Goal: Use online tool/utility

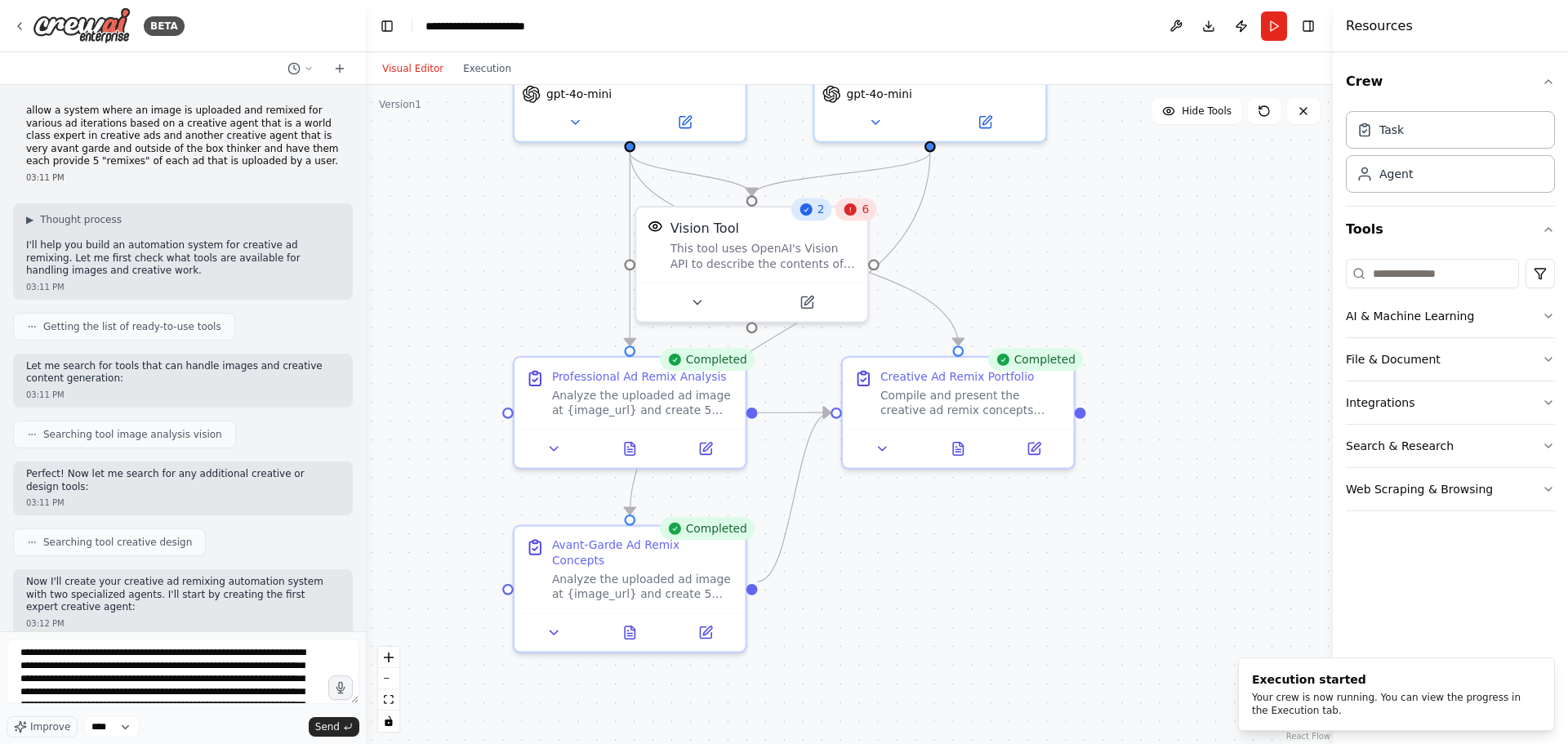
scroll to position [60, 0]
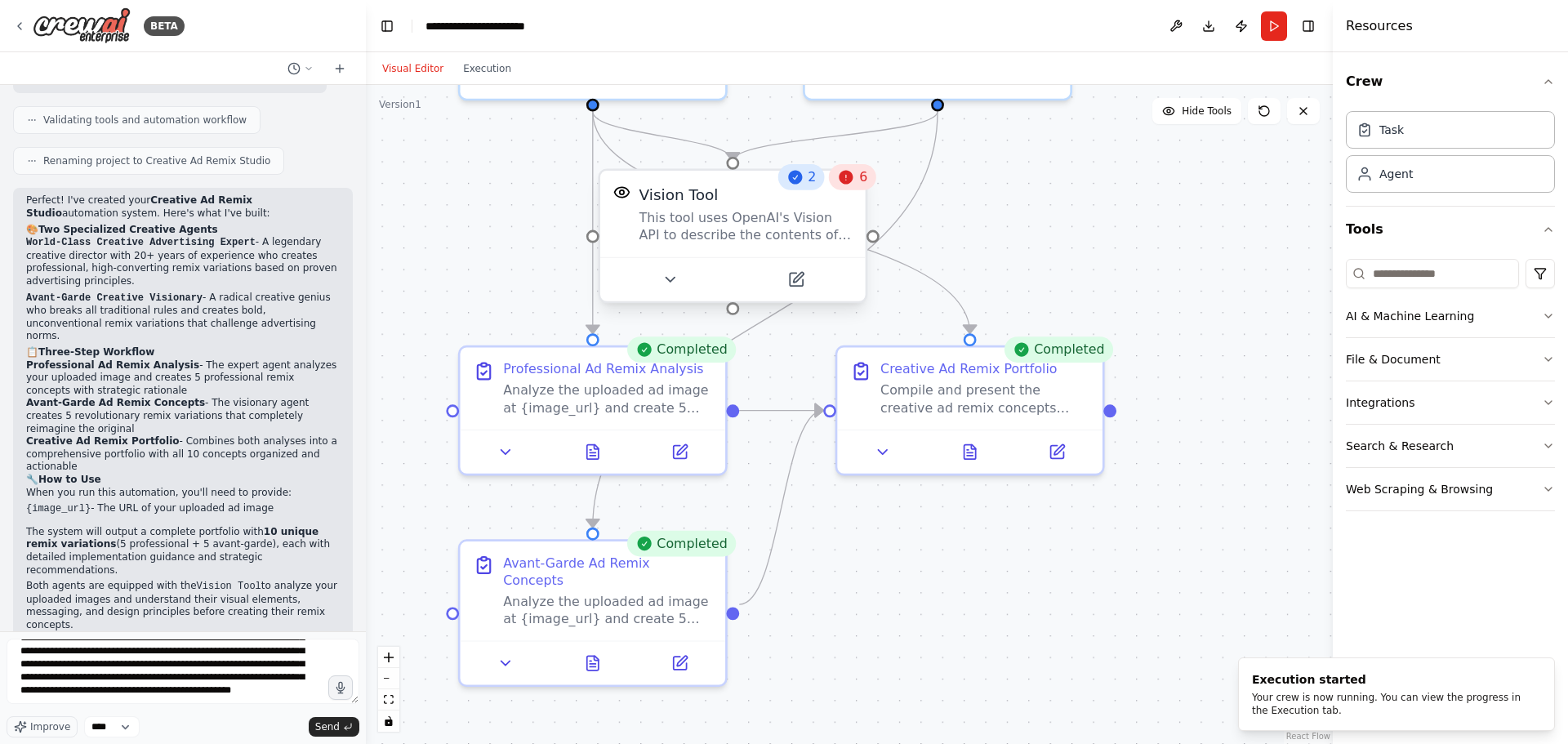
click at [831, 208] on div "Vision Tool This tool uses OpenAI's Vision API to describe the contents of an i…" at bounding box center [747, 214] width 214 height 60
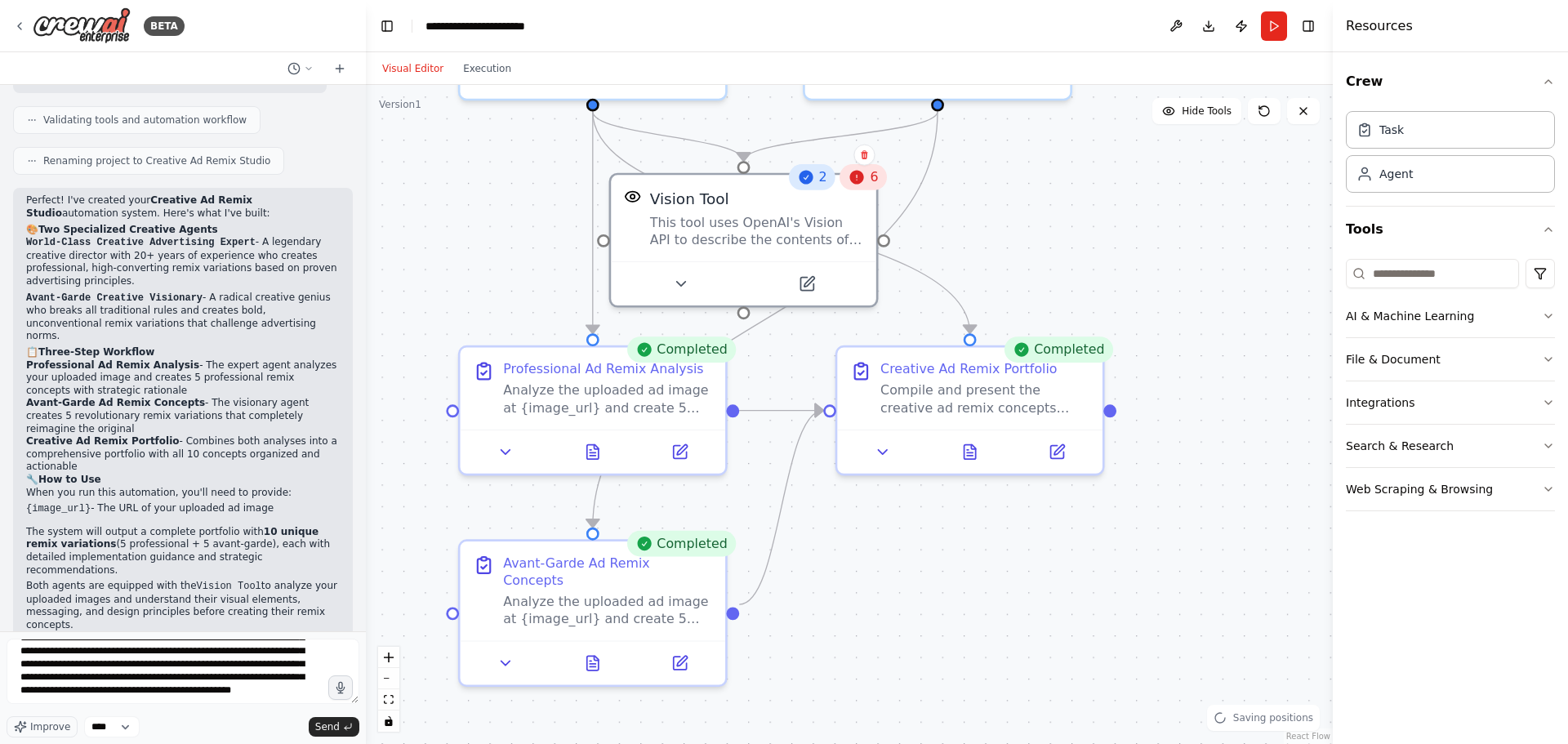
click at [866, 177] on icon at bounding box center [857, 177] width 17 height 17
click at [860, 181] on icon at bounding box center [857, 176] width 14 height 14
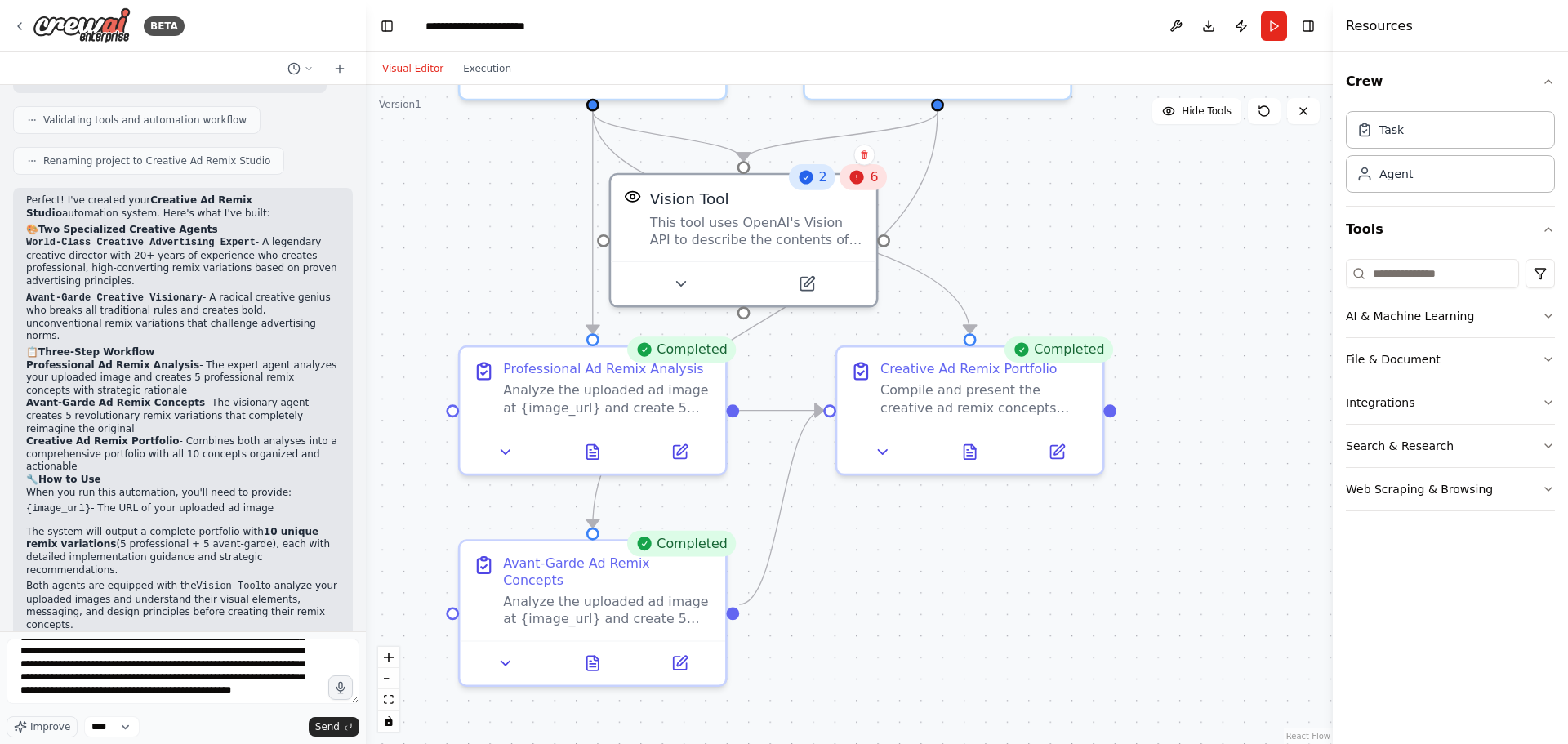
click at [856, 180] on icon at bounding box center [857, 176] width 14 height 14
click at [827, 228] on div "This tool uses OpenAI's Vision API to describe the contents of an image." at bounding box center [757, 227] width 214 height 34
click at [805, 285] on icon at bounding box center [806, 279] width 13 height 13
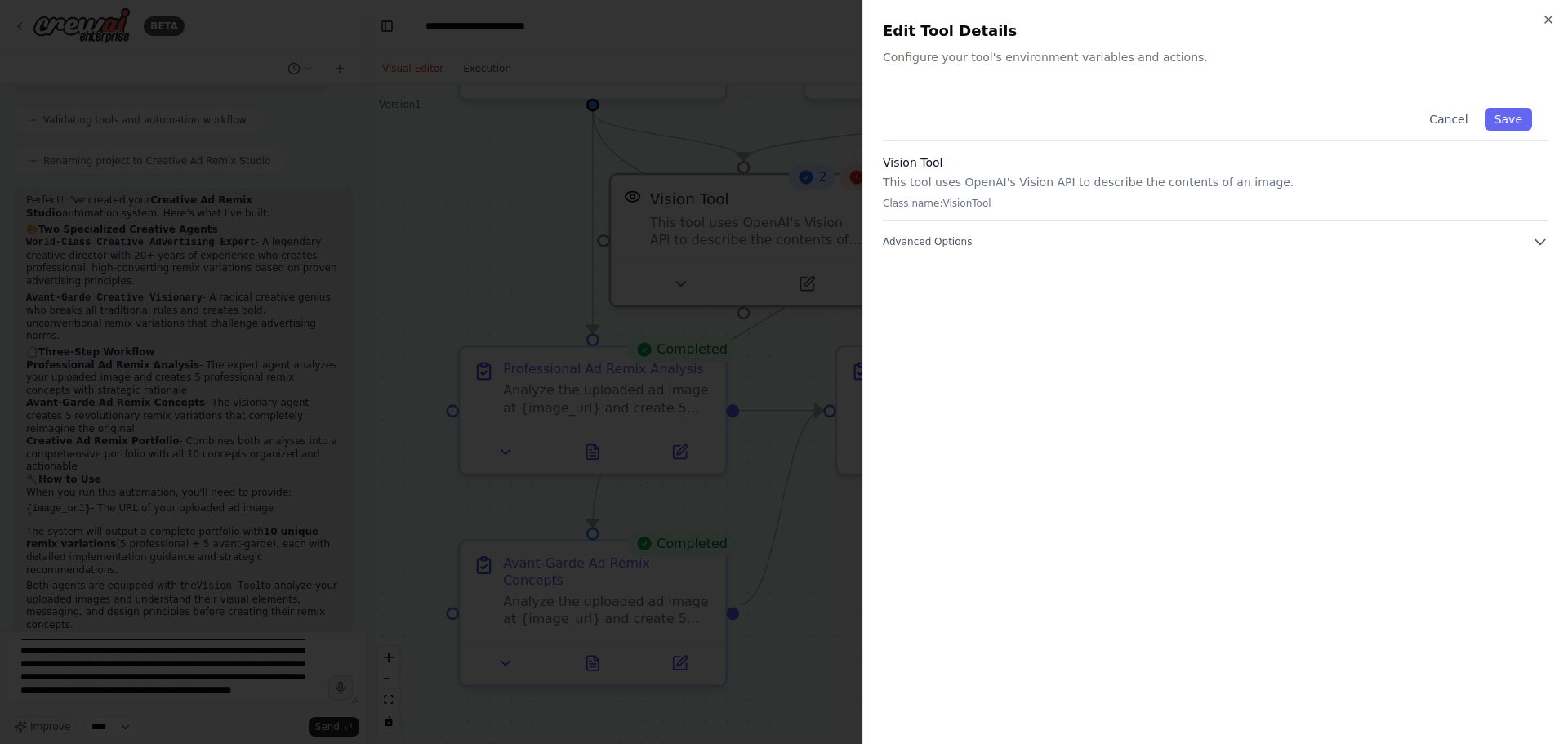
drag, startPoint x: 927, startPoint y: 204, endPoint x: 1115, endPoint y: 199, distance: 188.1
click at [937, 203] on p "Class name: VisionTool" at bounding box center [1215, 203] width 665 height 13
click at [1189, 201] on p "Class name: VisionTool" at bounding box center [1215, 203] width 665 height 13
click at [1463, 119] on button "Cancel" at bounding box center [1448, 119] width 58 height 23
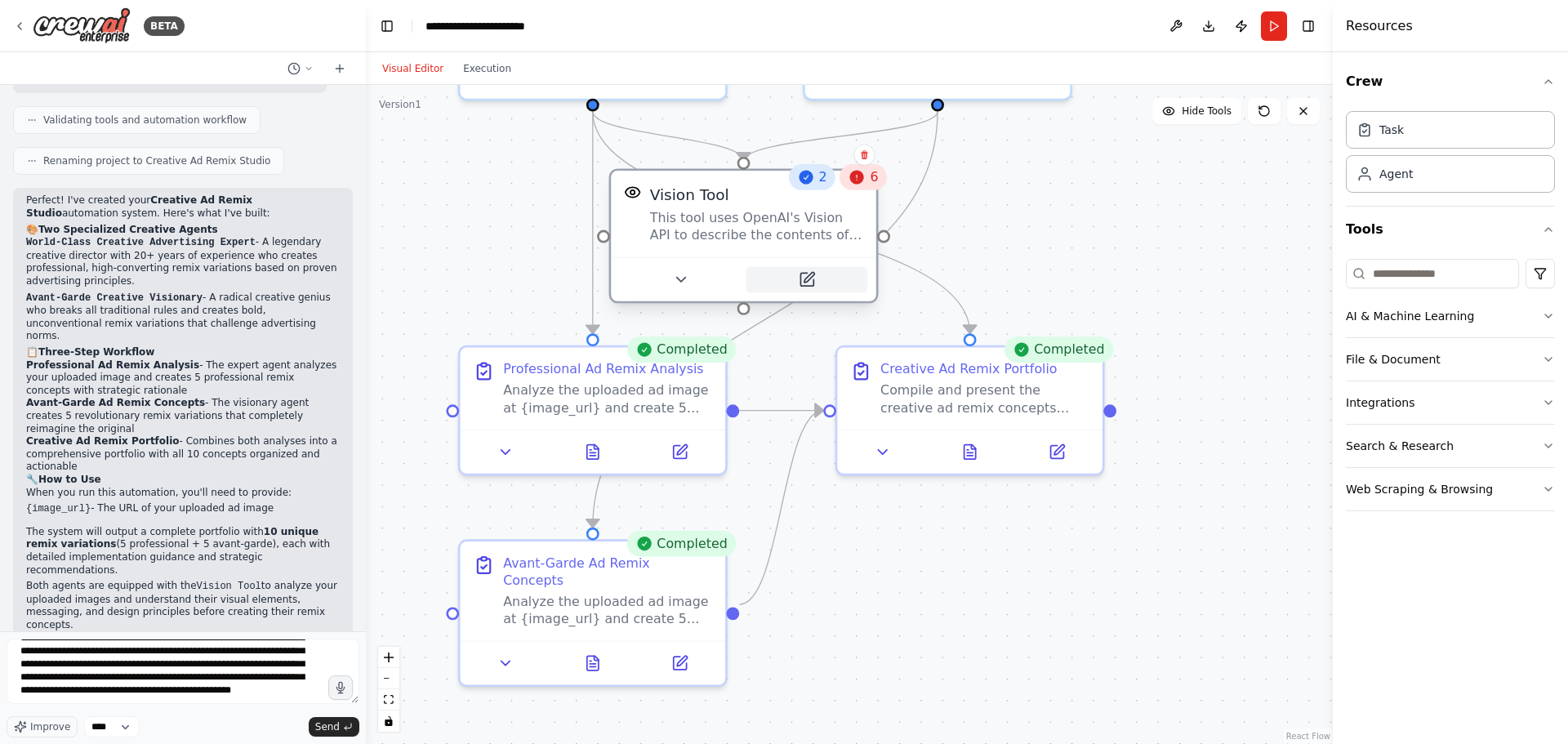
click at [819, 283] on button at bounding box center [807, 279] width 122 height 26
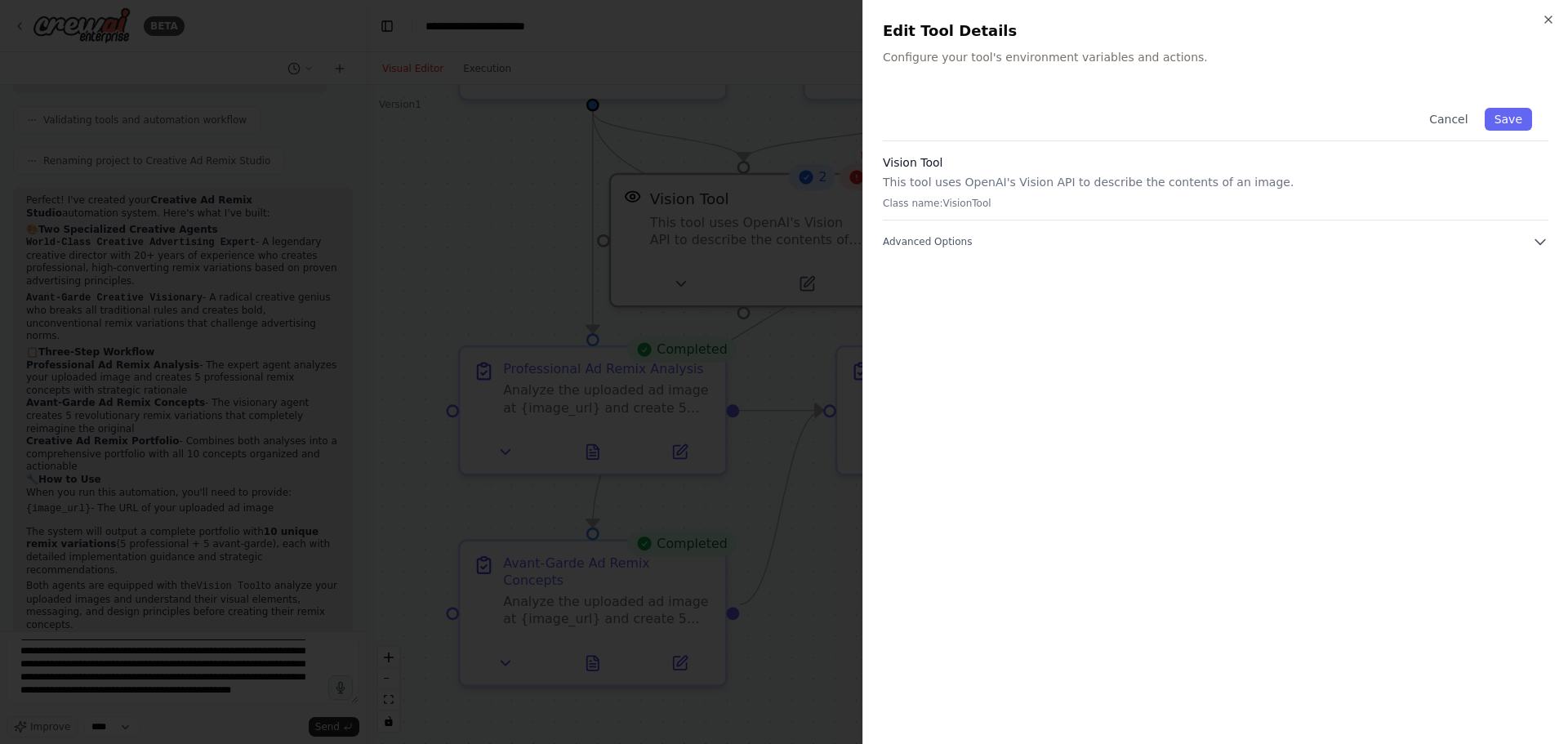
click at [948, 252] on div "Cancel Save Vision Tool This tool uses OpenAI's Vision API to describe the cont…" at bounding box center [1215, 408] width 665 height 633
click at [949, 244] on span "Advanced Options" at bounding box center [927, 242] width 89 height 13
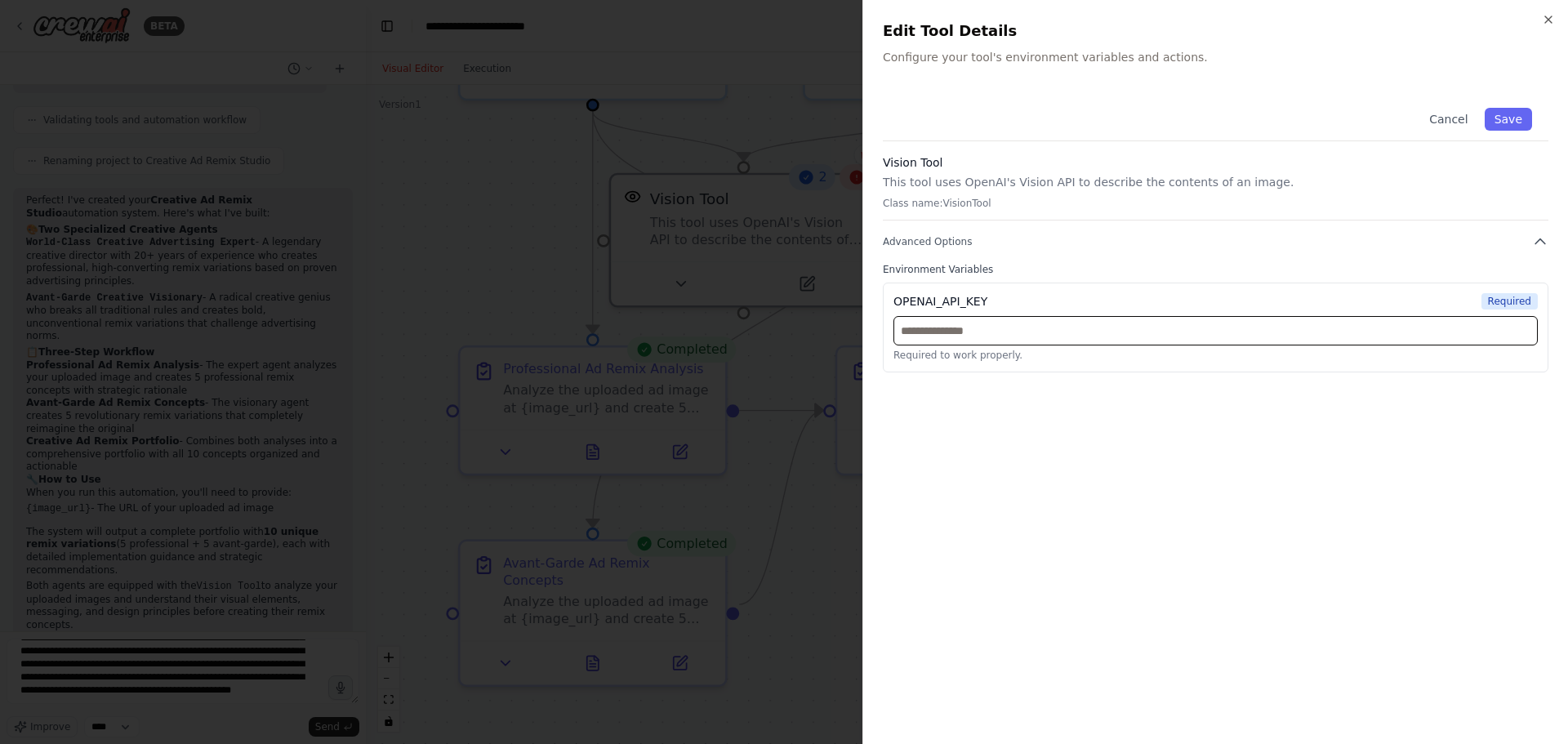
click at [1333, 340] on input "text" at bounding box center [1215, 330] width 644 height 30
click at [728, 236] on div at bounding box center [784, 372] width 1568 height 744
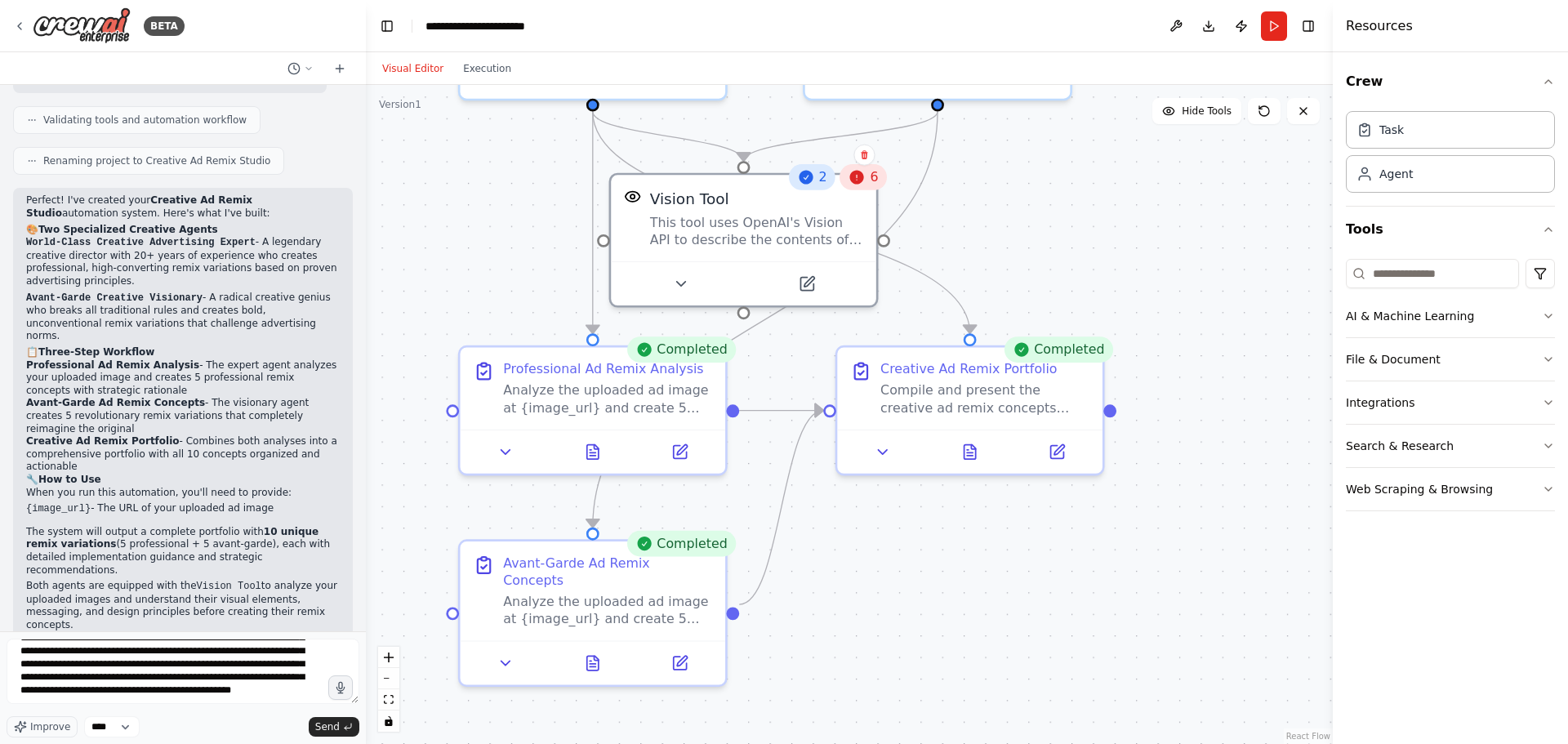
click at [865, 183] on icon at bounding box center [857, 177] width 17 height 17
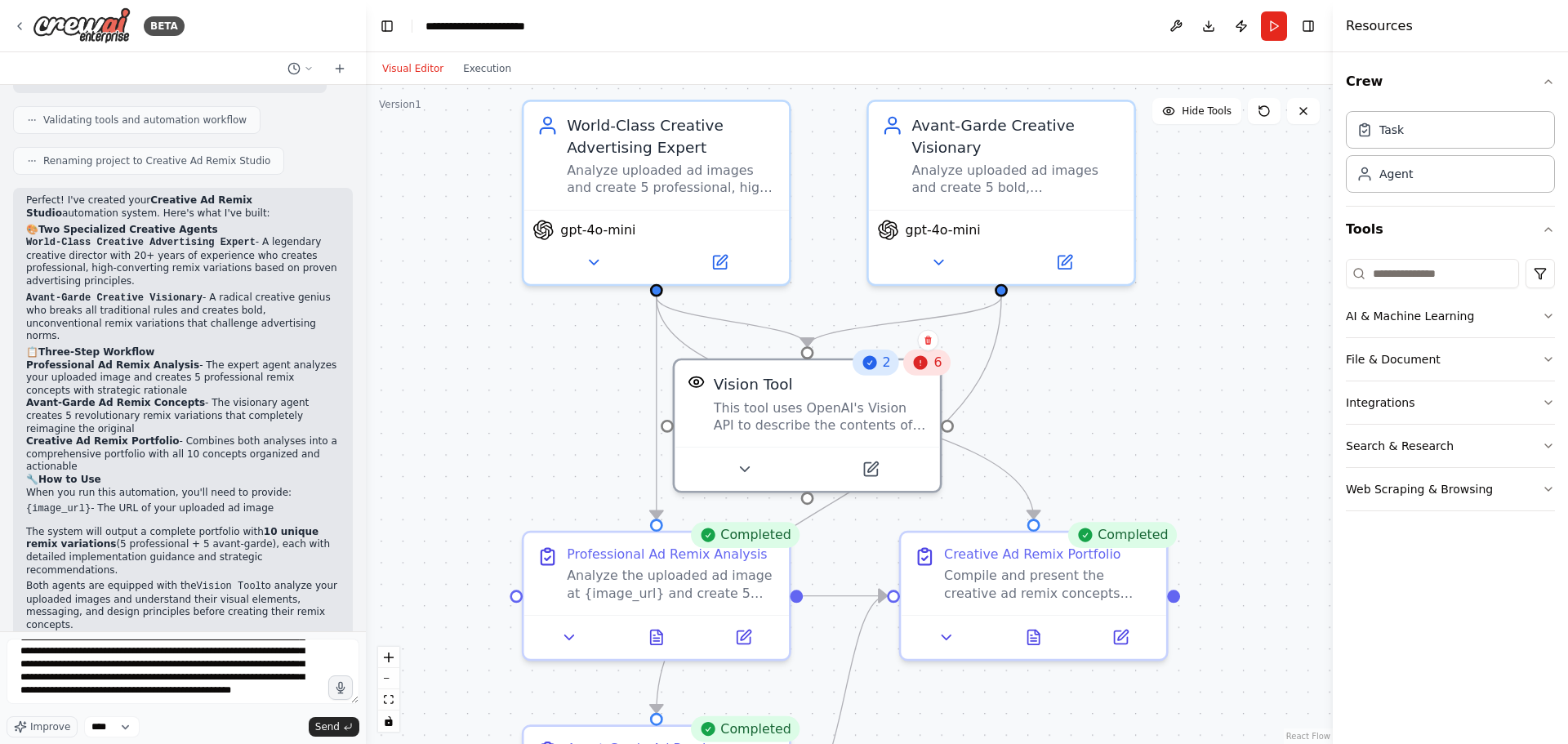
drag, startPoint x: 1119, startPoint y: 180, endPoint x: 1094, endPoint y: 303, distance: 125.5
click at [1167, 348] on div ".deletable-edge-delete-btn { width: 20px; height: 20px; border: 0px solid #ffff…" at bounding box center [849, 414] width 967 height 659
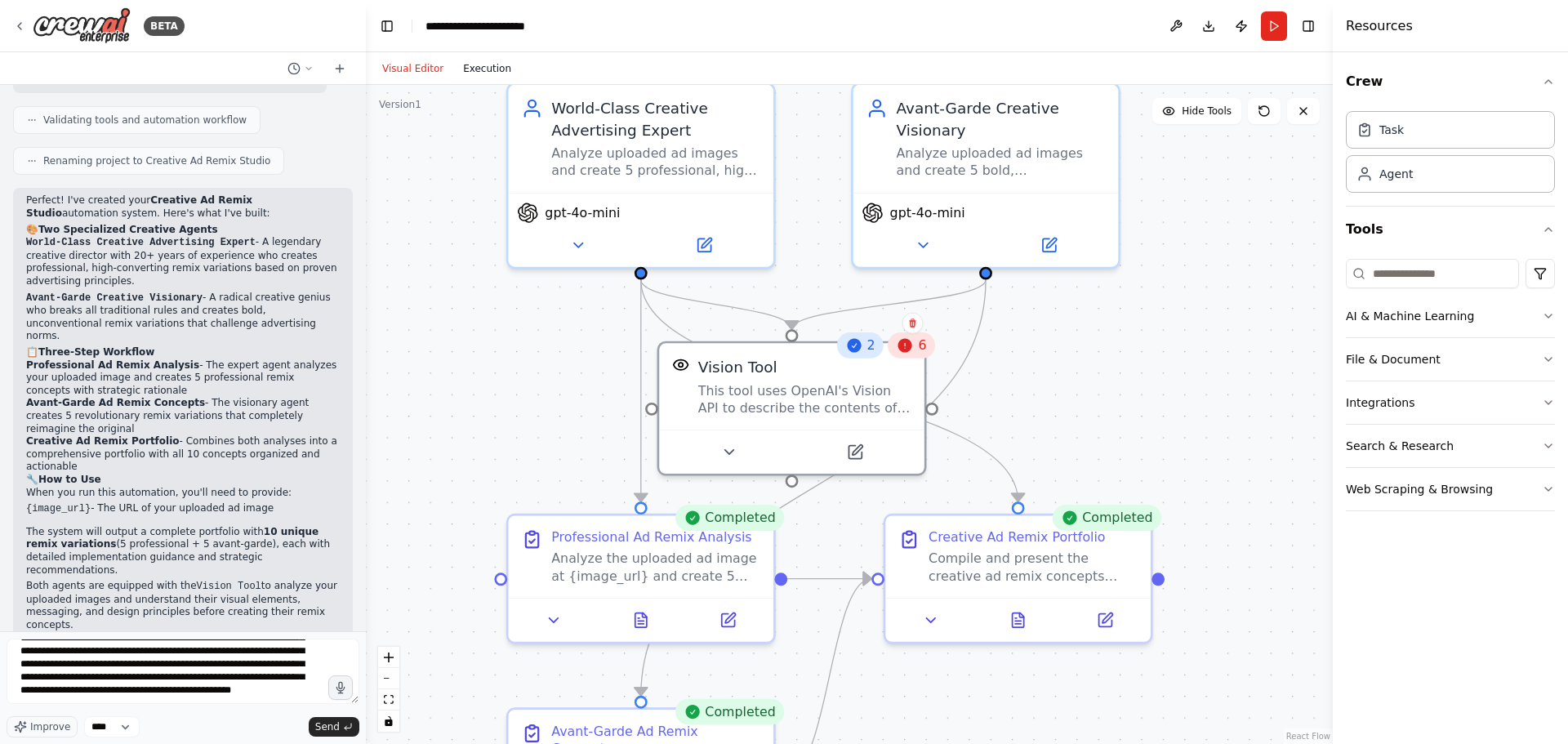
click at [459, 58] on button "Execution" at bounding box center [487, 68] width 68 height 19
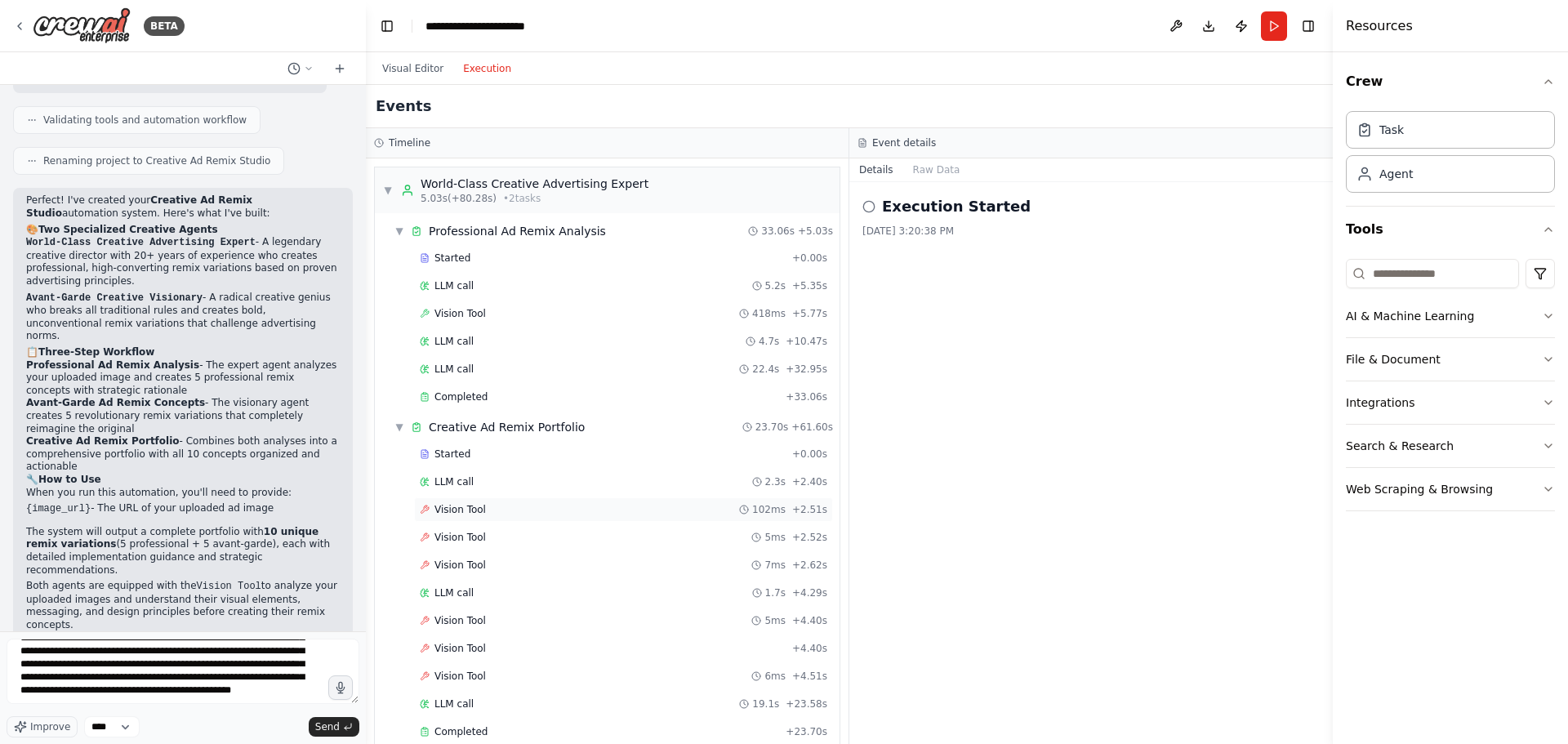
click at [653, 509] on div "Vision Tool 102ms + 2.51s" at bounding box center [623, 509] width 408 height 13
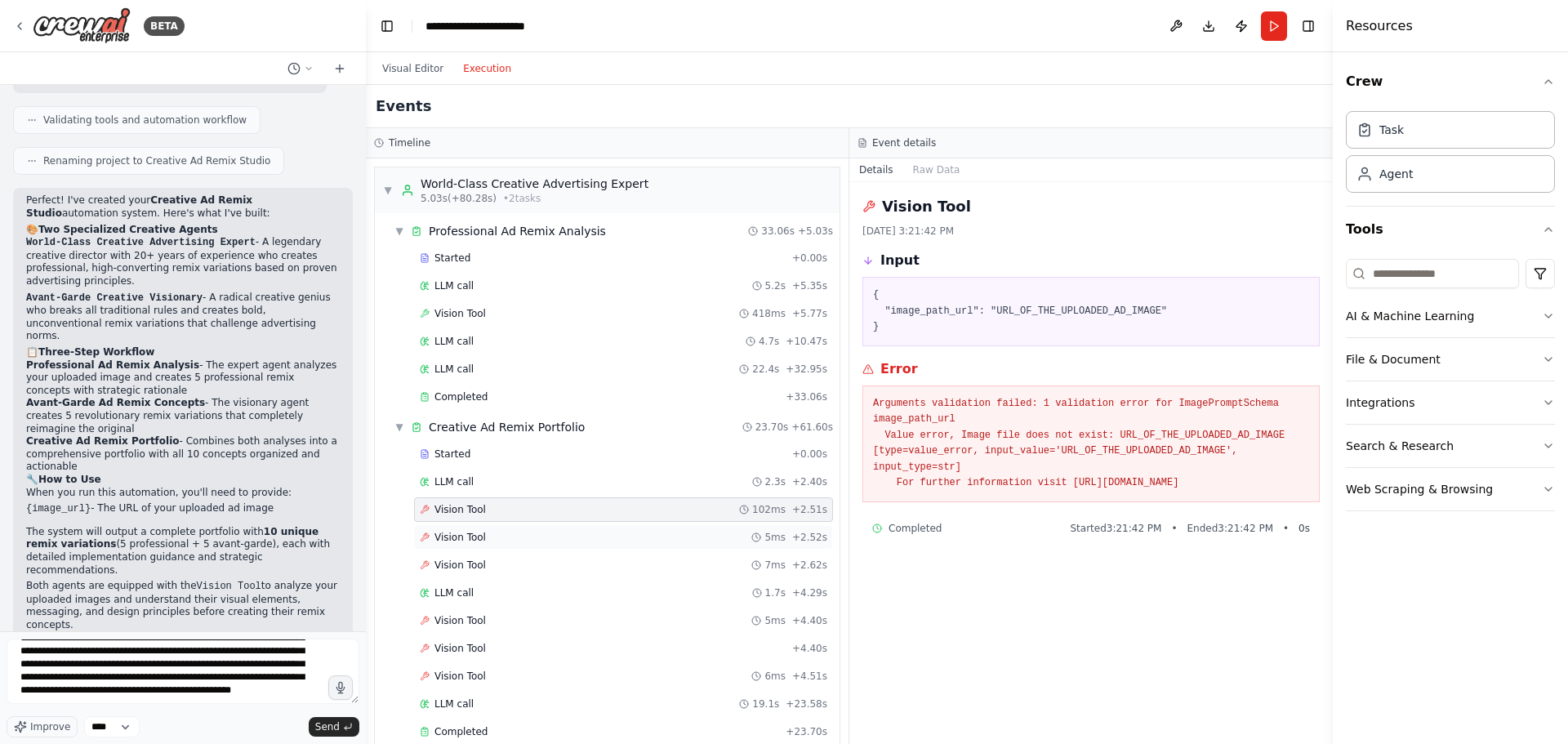
click at [598, 537] on div "Vision Tool 5ms + 2.52s" at bounding box center [623, 536] width 408 height 13
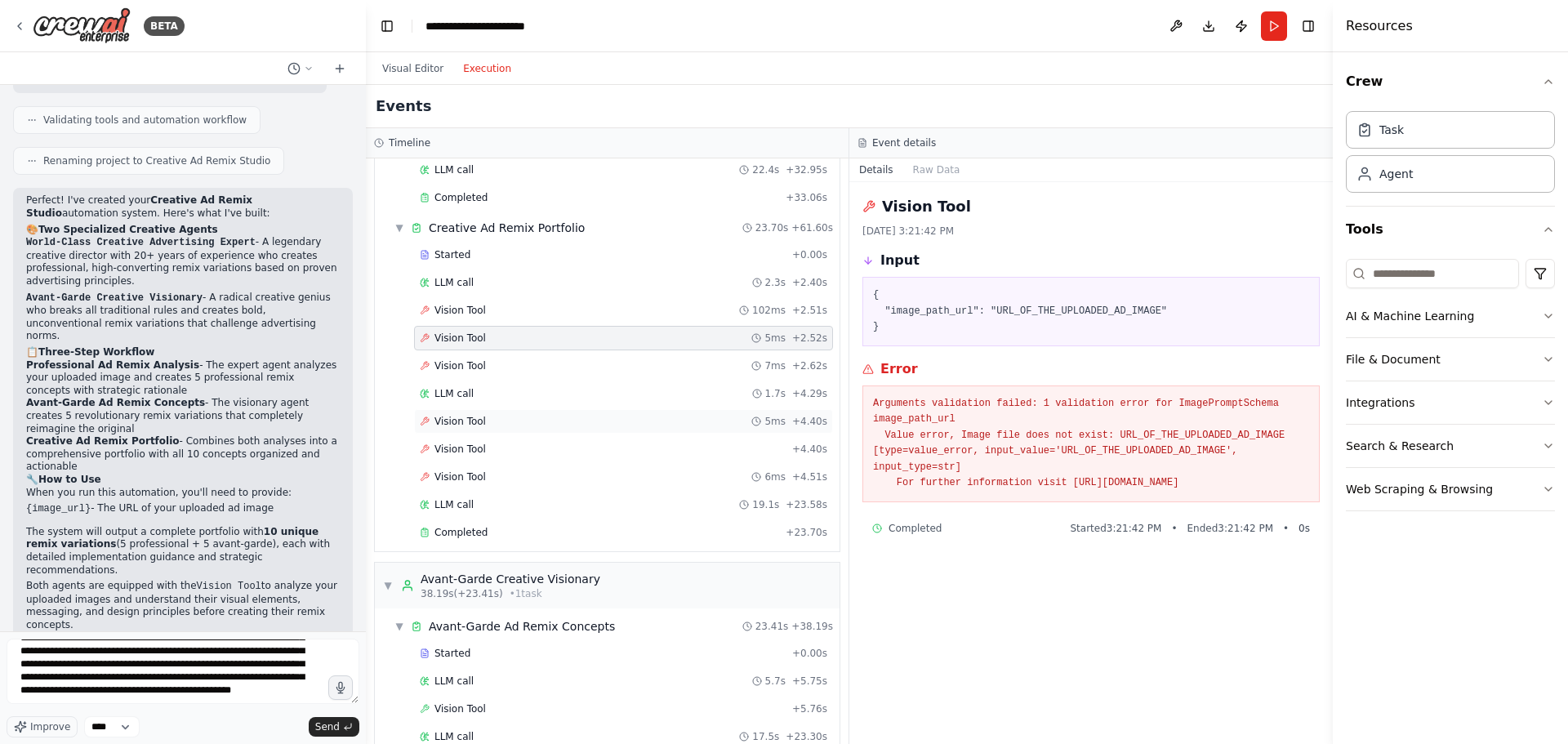
scroll to position [302, 0]
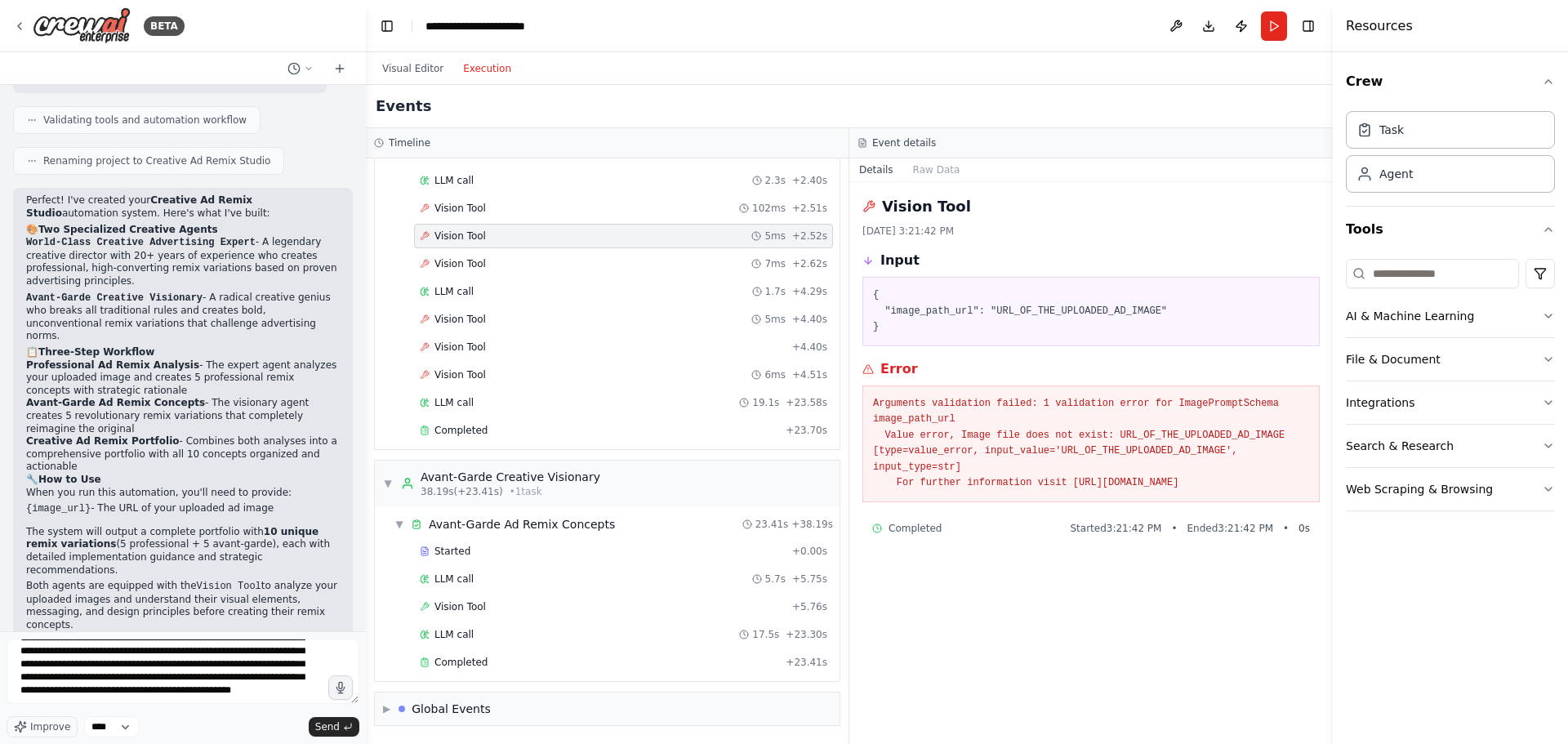
click at [581, 676] on div "Started + 0.00s LLM call 5.7s + 5.75s Vision Tool + 5.76s LLM call 17.5s + 23.3…" at bounding box center [614, 608] width 452 height 139
click at [585, 662] on div "Completed" at bounding box center [599, 662] width 359 height 13
